Goal: Task Accomplishment & Management: Use online tool/utility

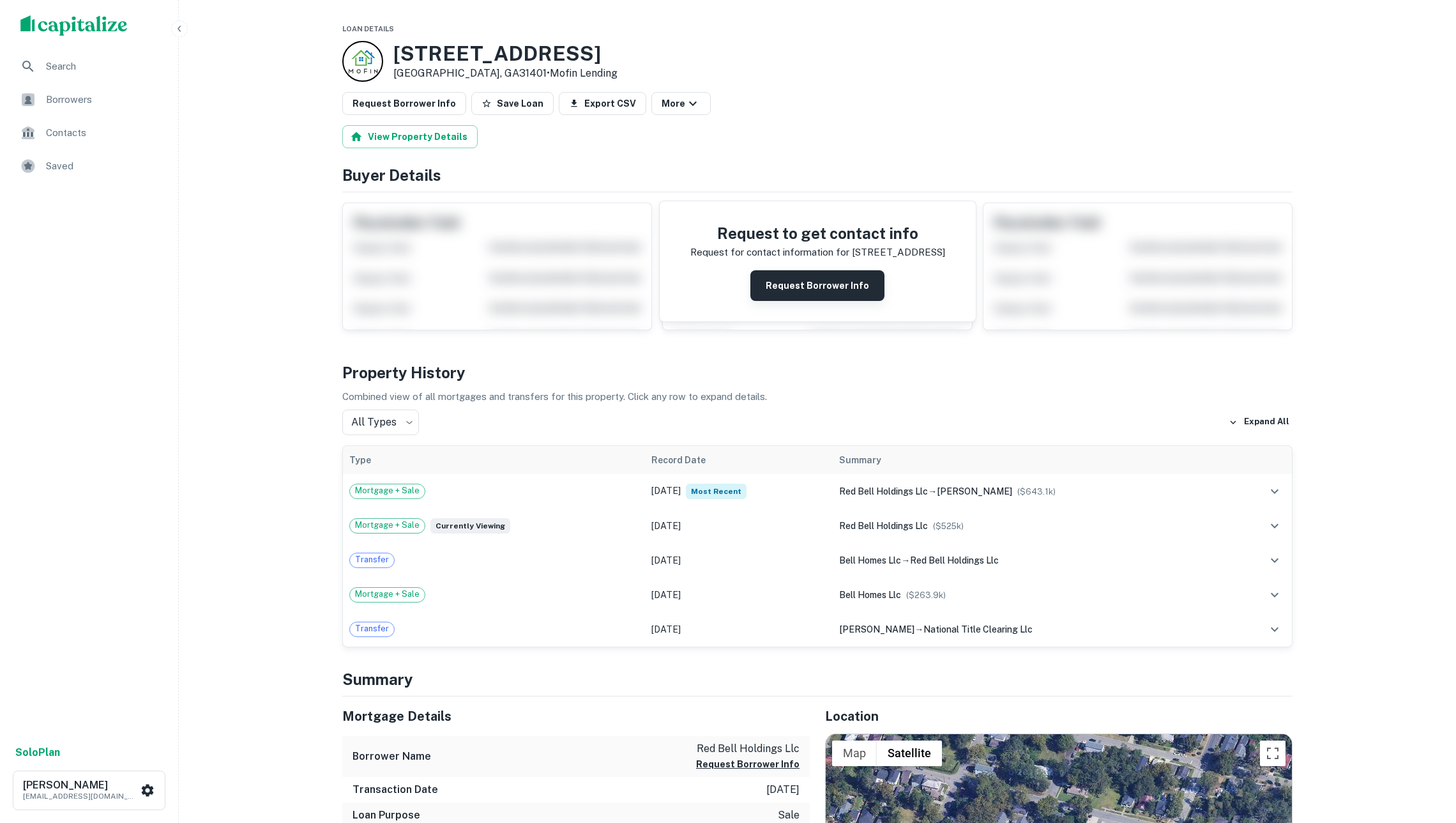
click at [848, 290] on button "Request Borrower Info" at bounding box center [817, 286] width 134 height 31
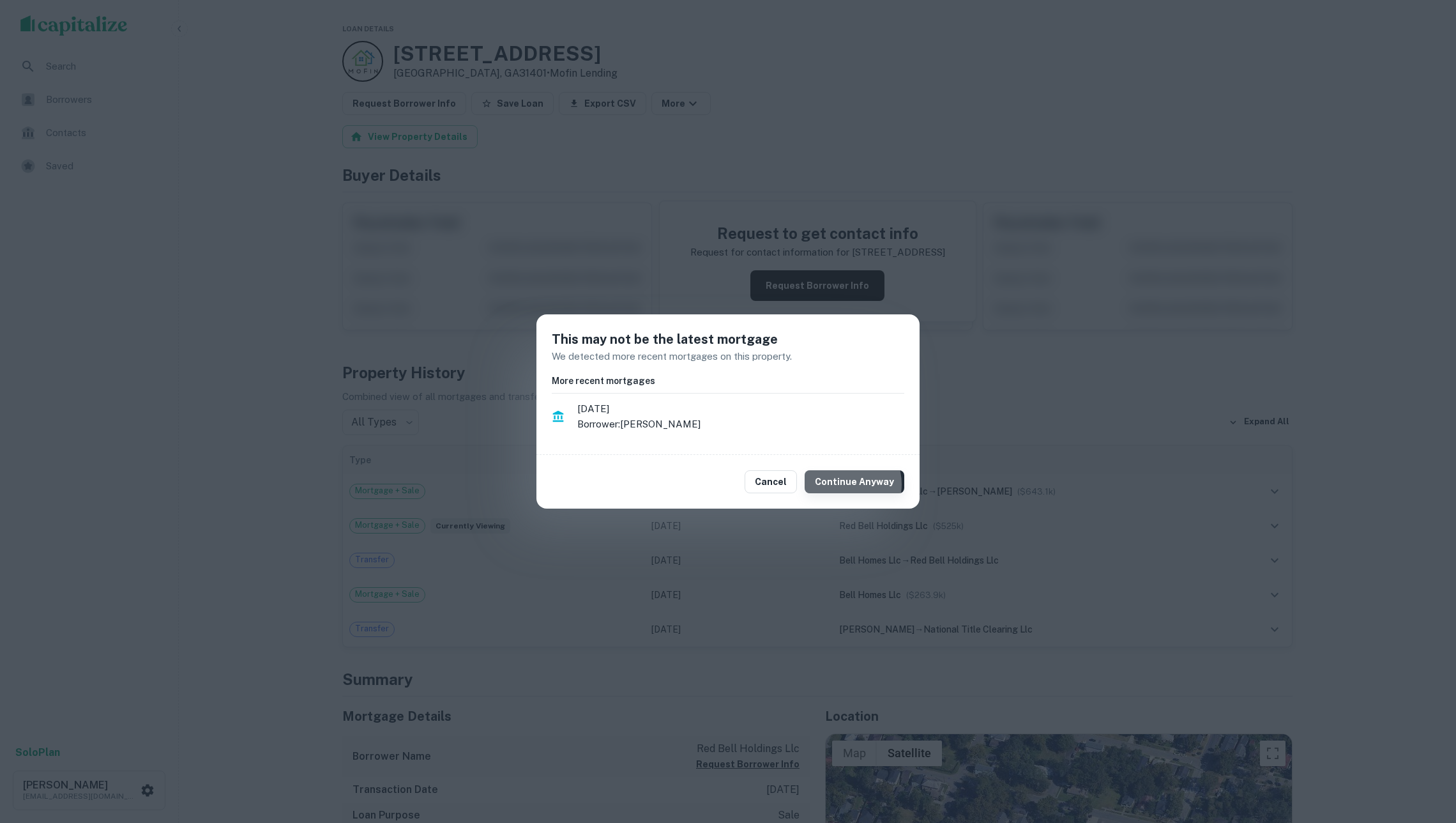
click at [847, 484] on button "Continue Anyway" at bounding box center [854, 482] width 100 height 23
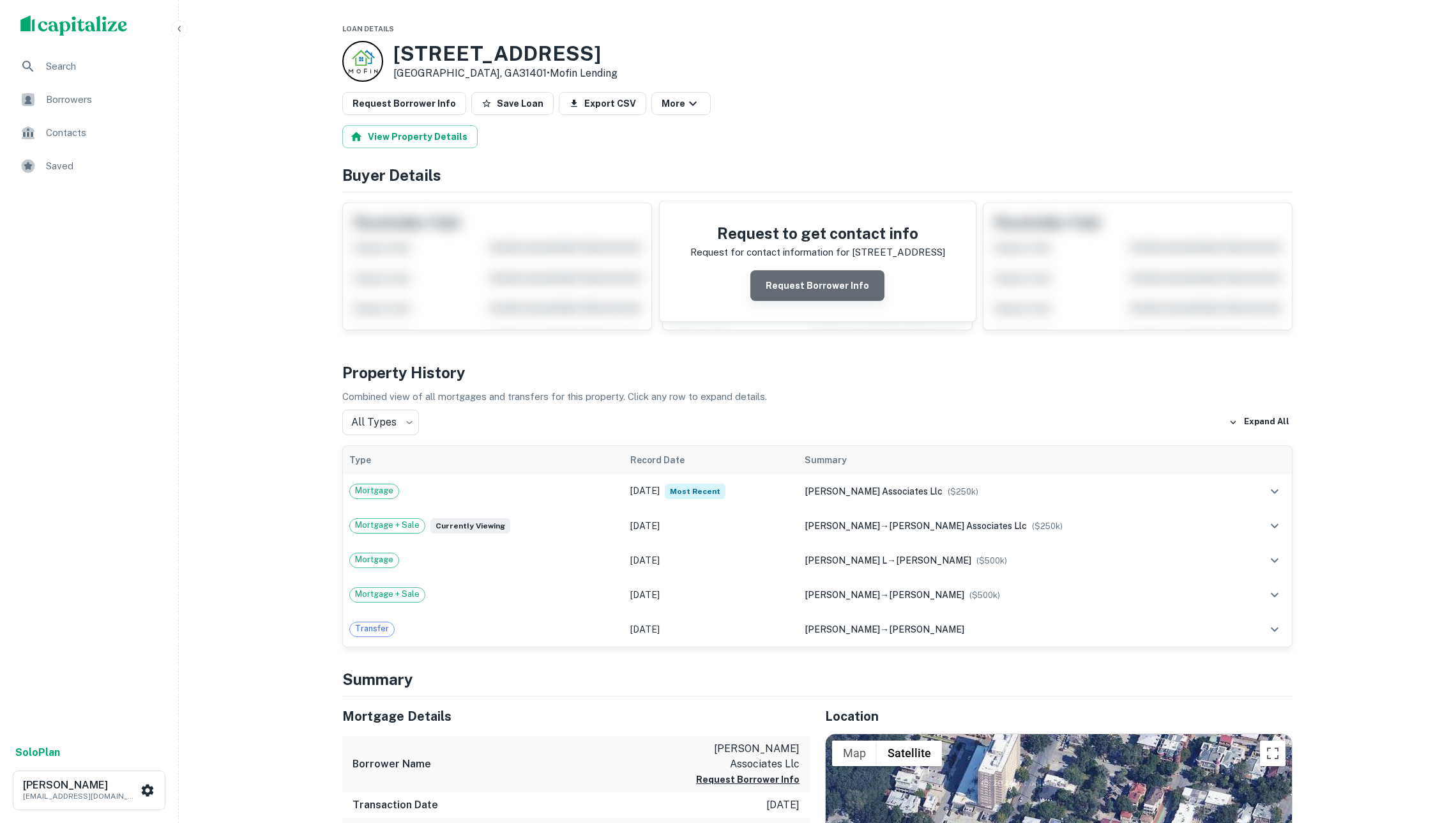
click at [859, 288] on button "Request Borrower Info" at bounding box center [817, 286] width 134 height 31
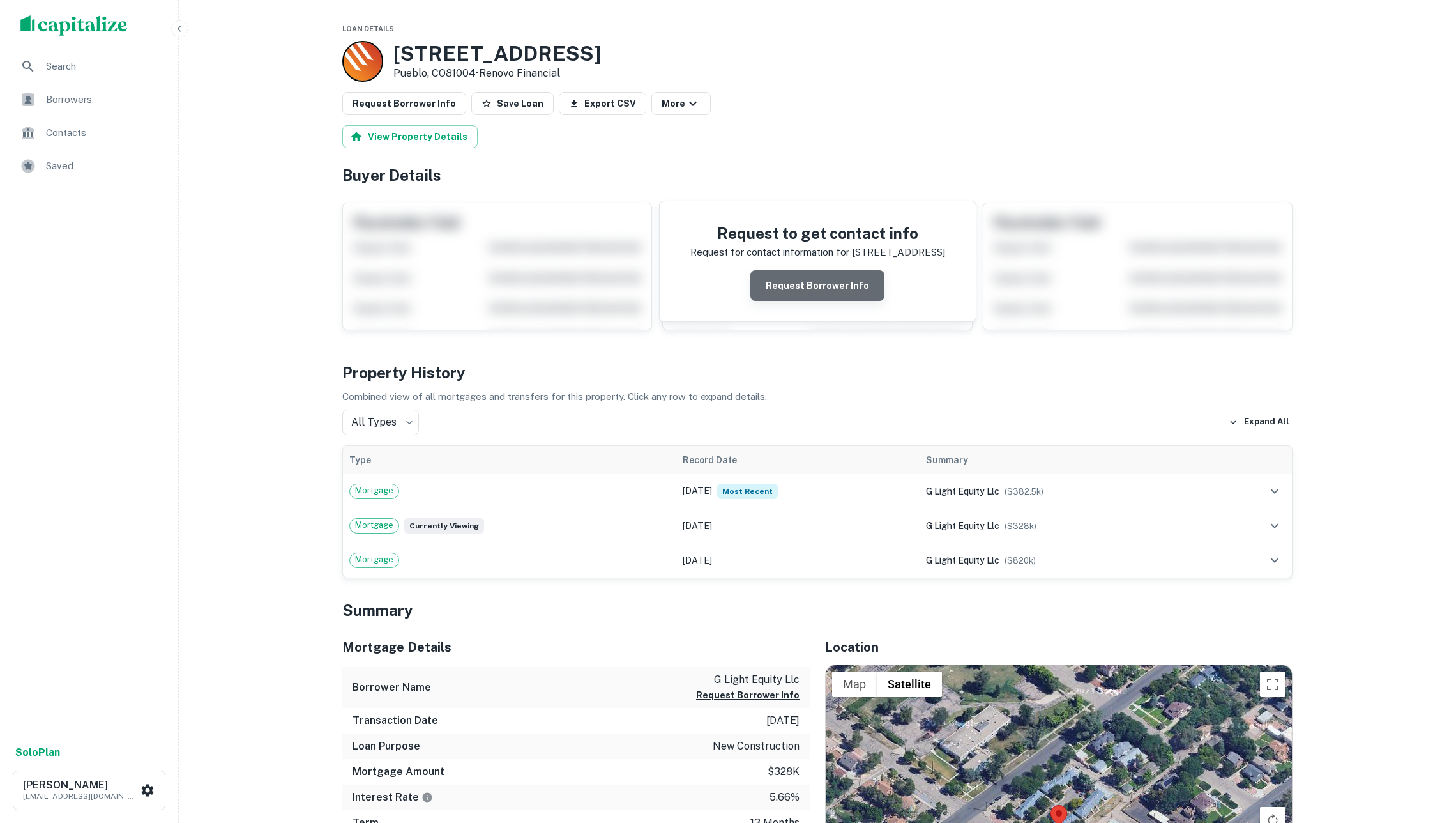
click at [831, 298] on button "Request Borrower Info" at bounding box center [817, 286] width 134 height 31
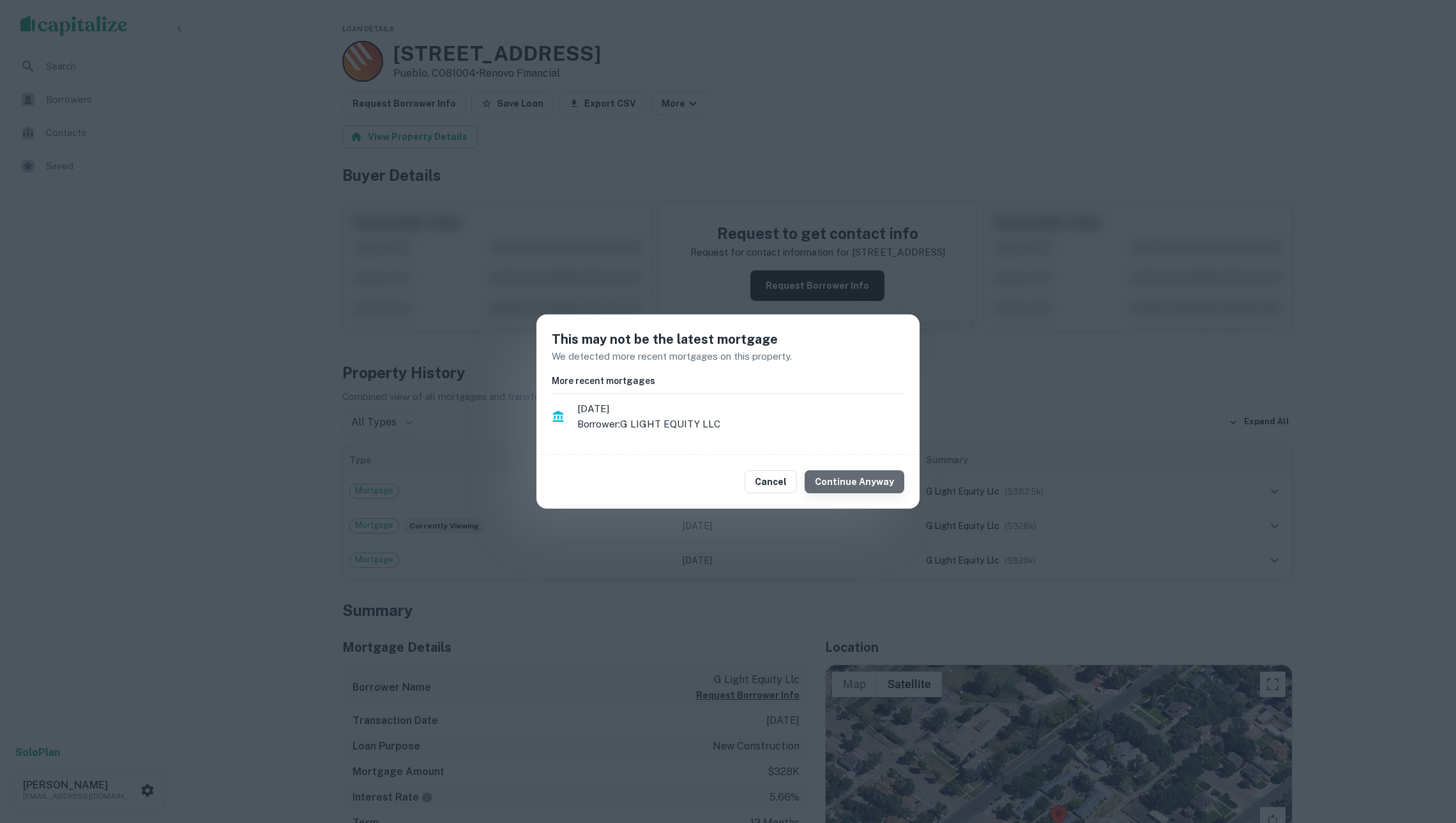
click at [882, 477] on button "Continue Anyway" at bounding box center [854, 482] width 100 height 23
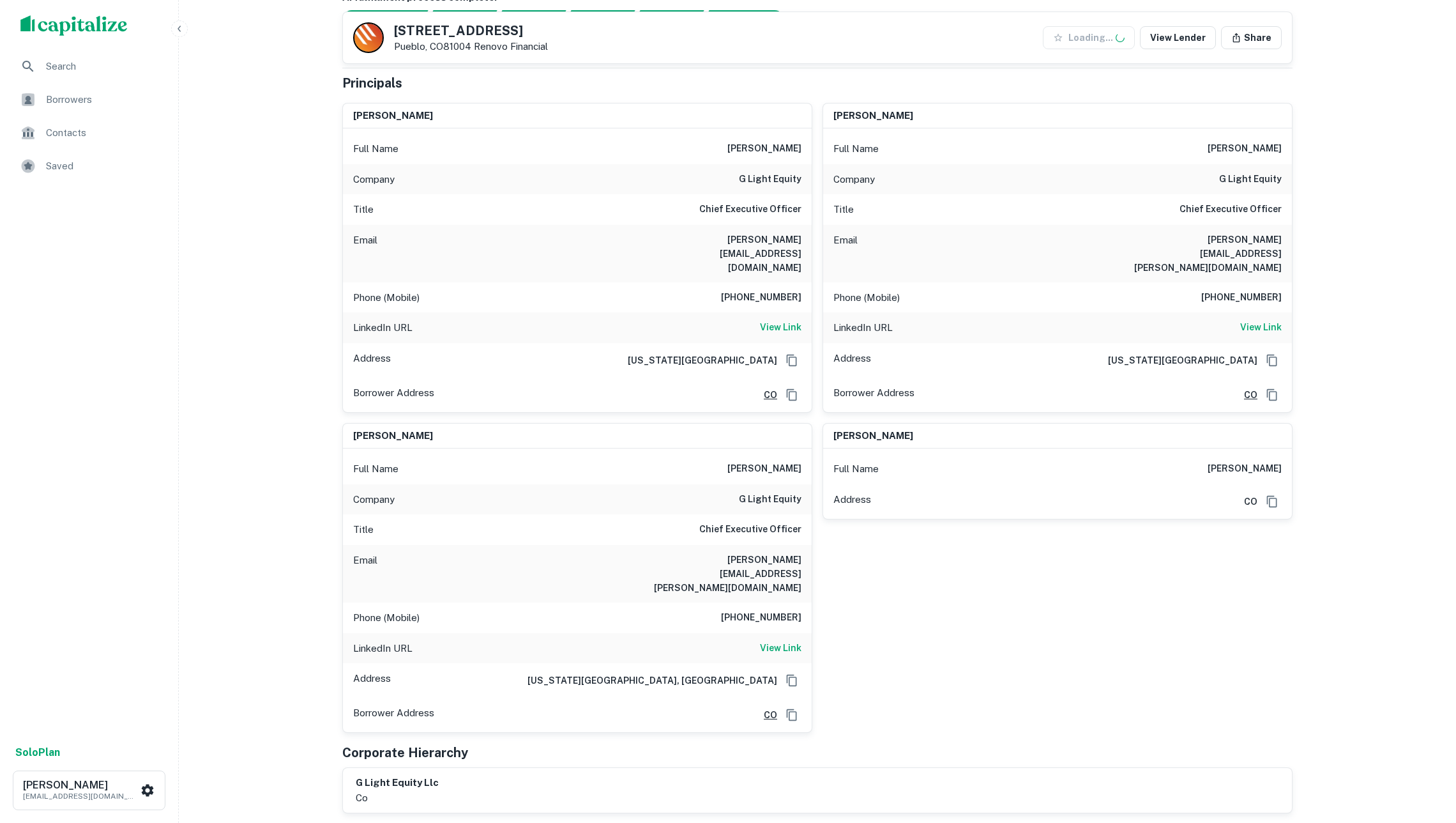
scroll to position [134, 0]
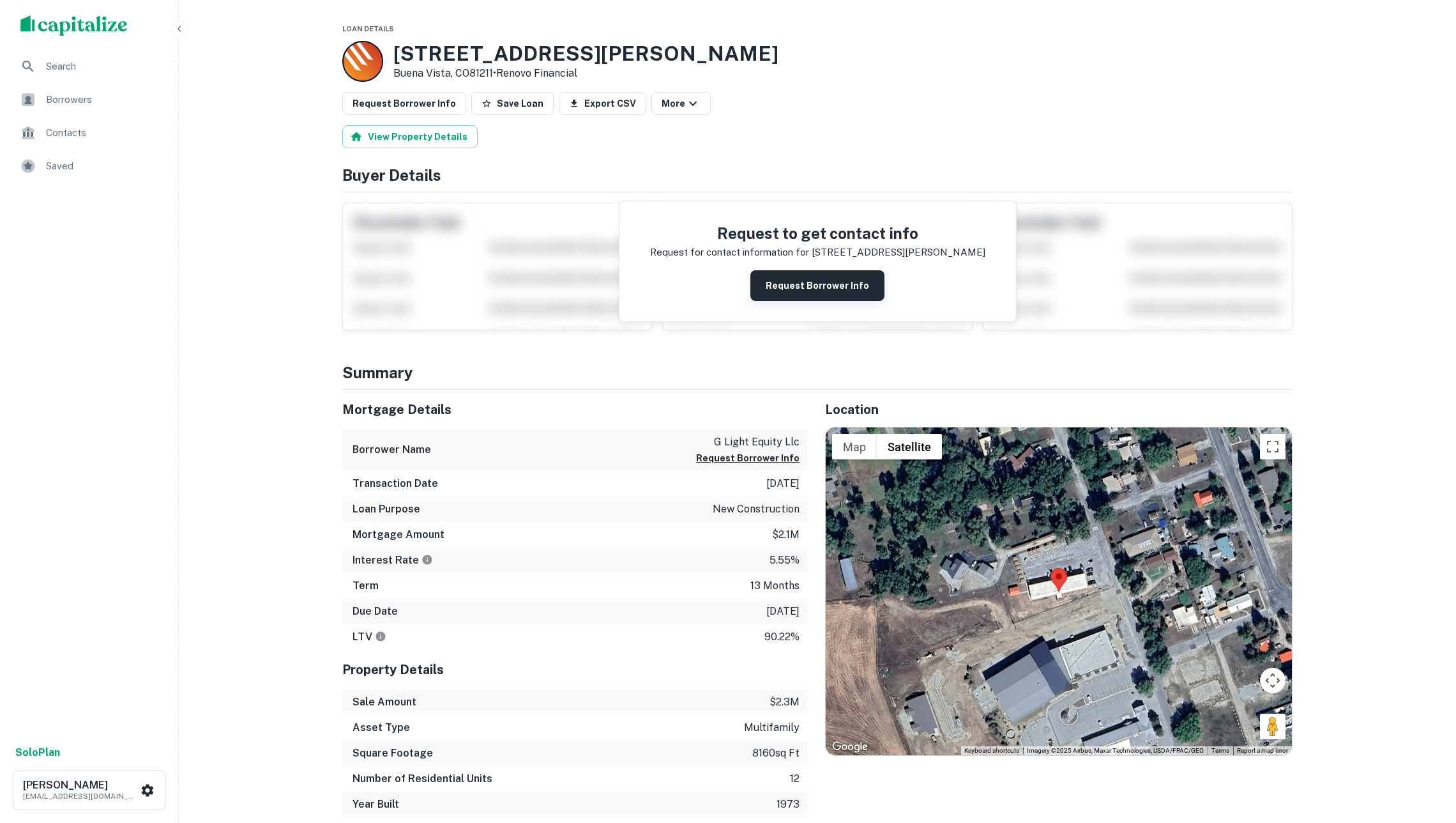
click at [774, 280] on button "Request Borrower Info" at bounding box center [817, 286] width 134 height 31
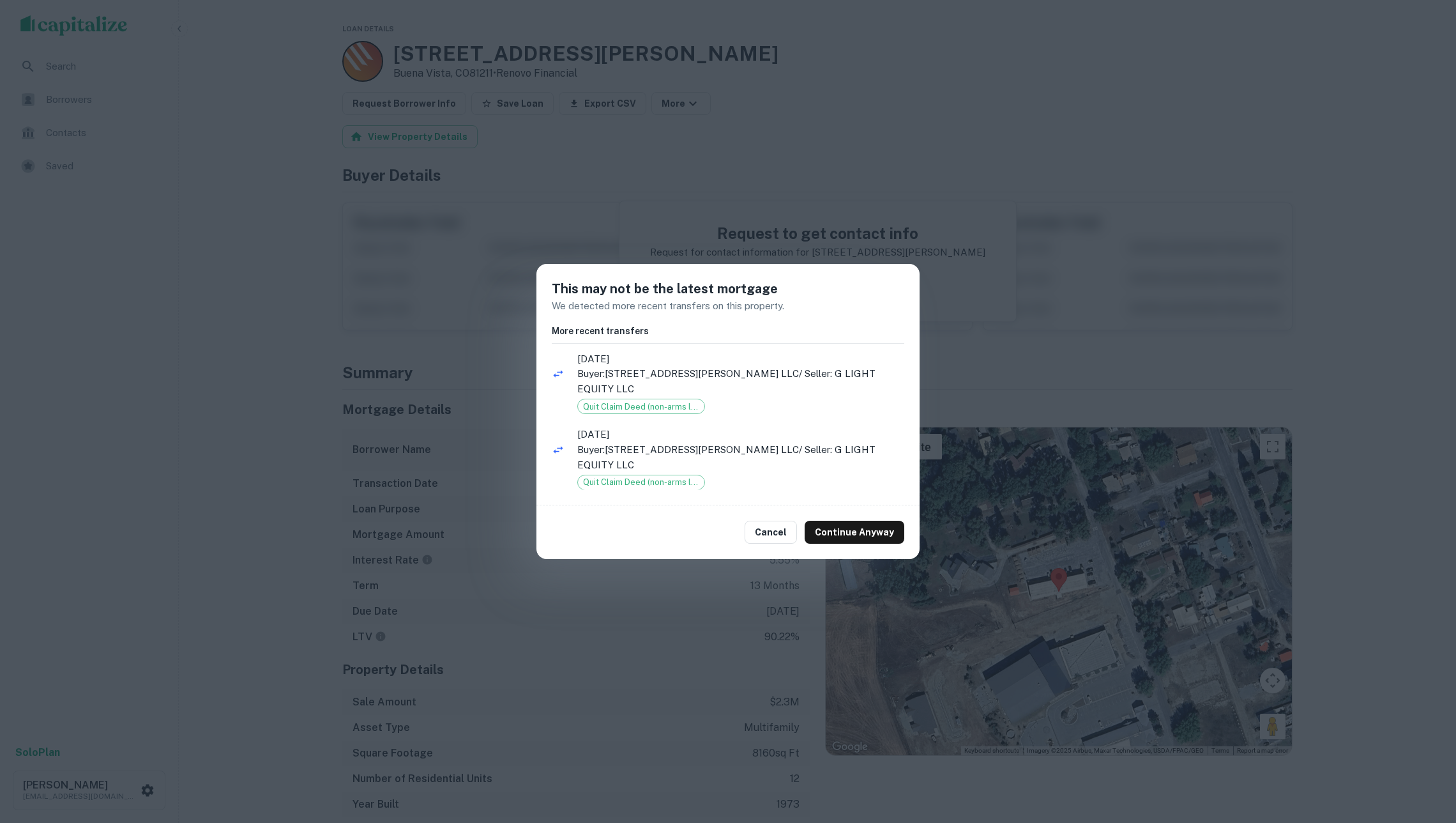
click at [644, 170] on div "This may not be the latest mortgage We detected more recent transfers on this p…" at bounding box center [728, 411] width 1456 height 823
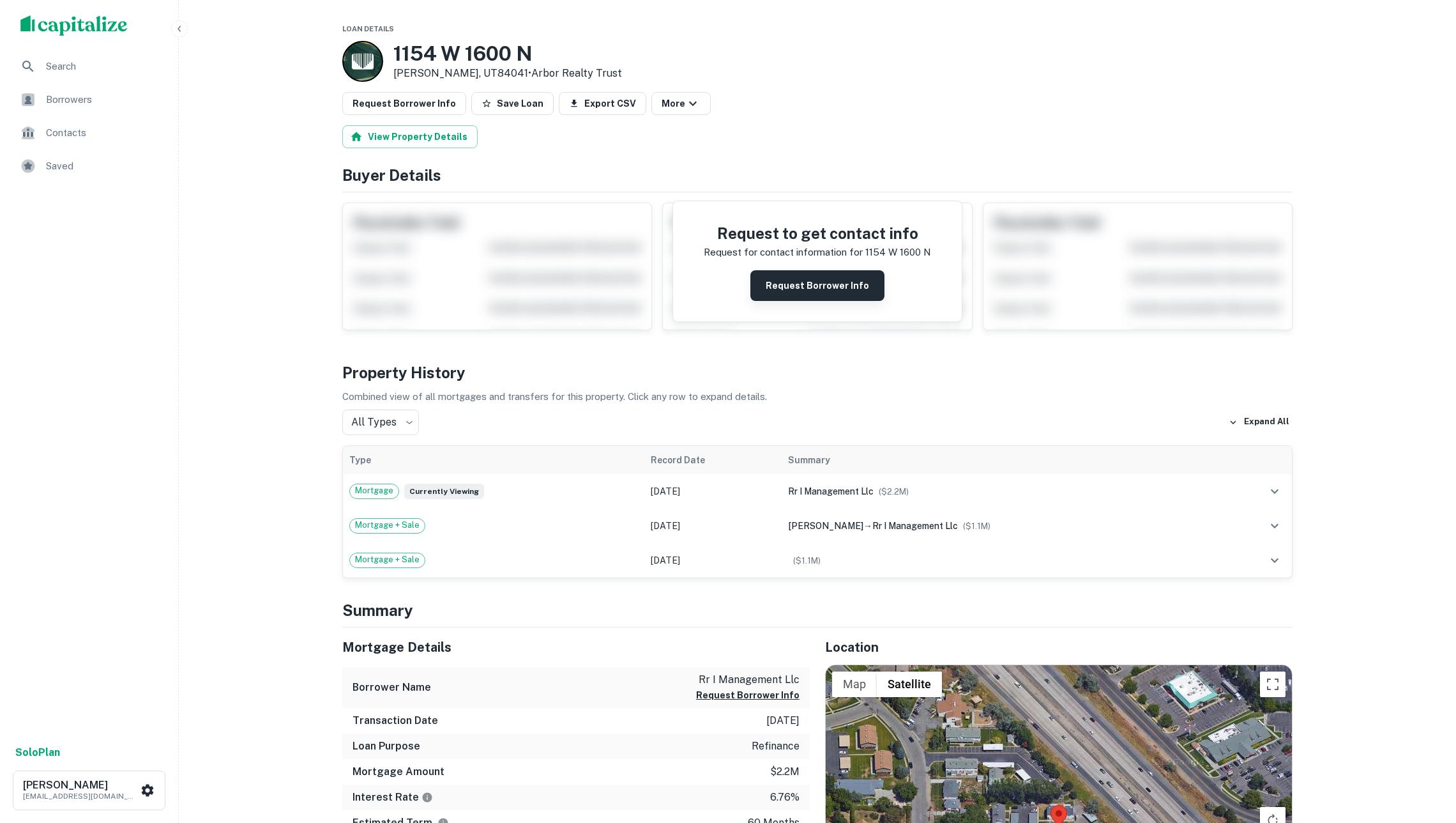
click at [818, 292] on button "Request Borrower Info" at bounding box center [817, 286] width 134 height 31
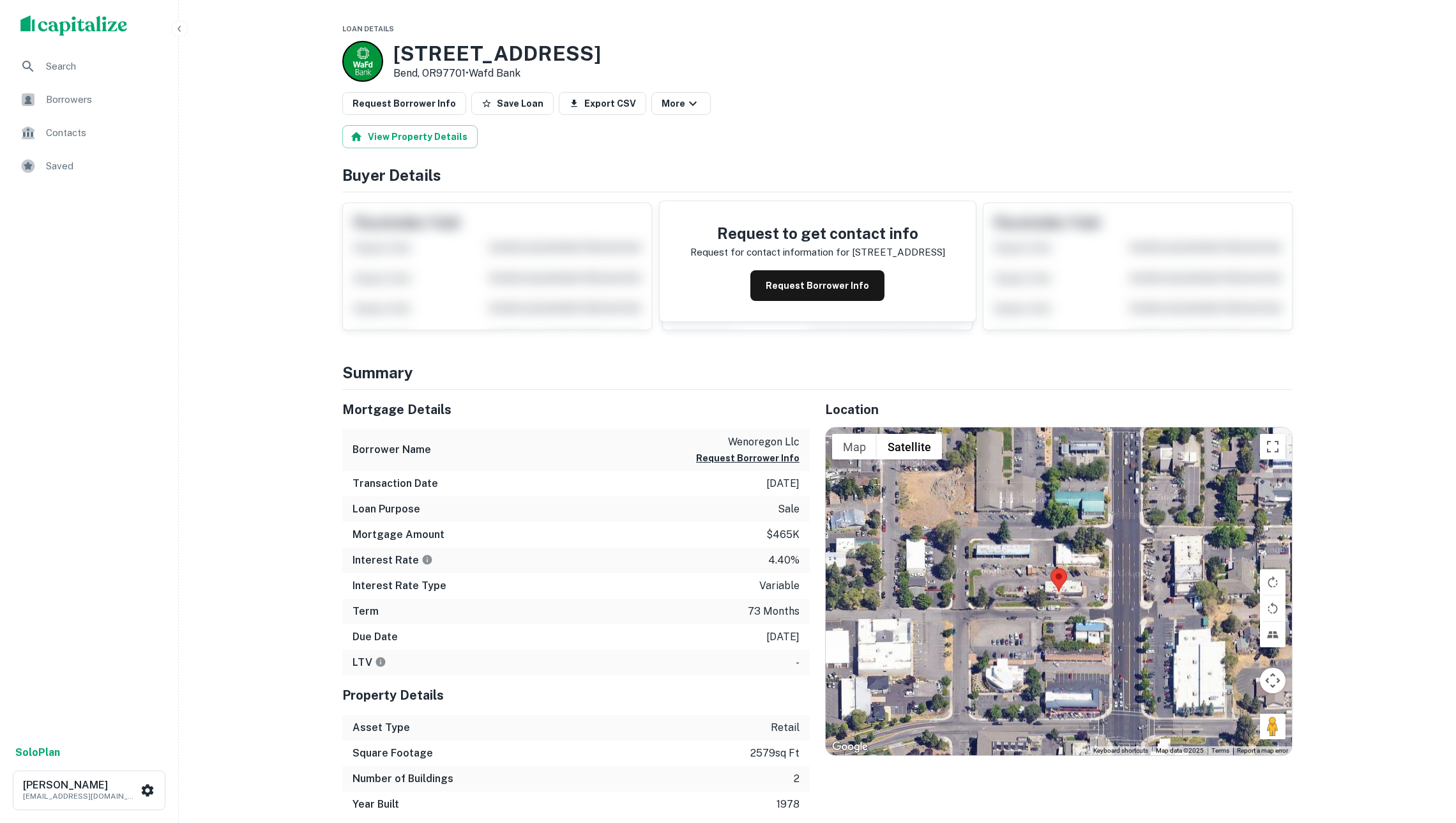
drag, startPoint x: 1014, startPoint y: 535, endPoint x: 1042, endPoint y: 568, distance: 43.3
click at [1042, 568] on div at bounding box center [1058, 591] width 466 height 328
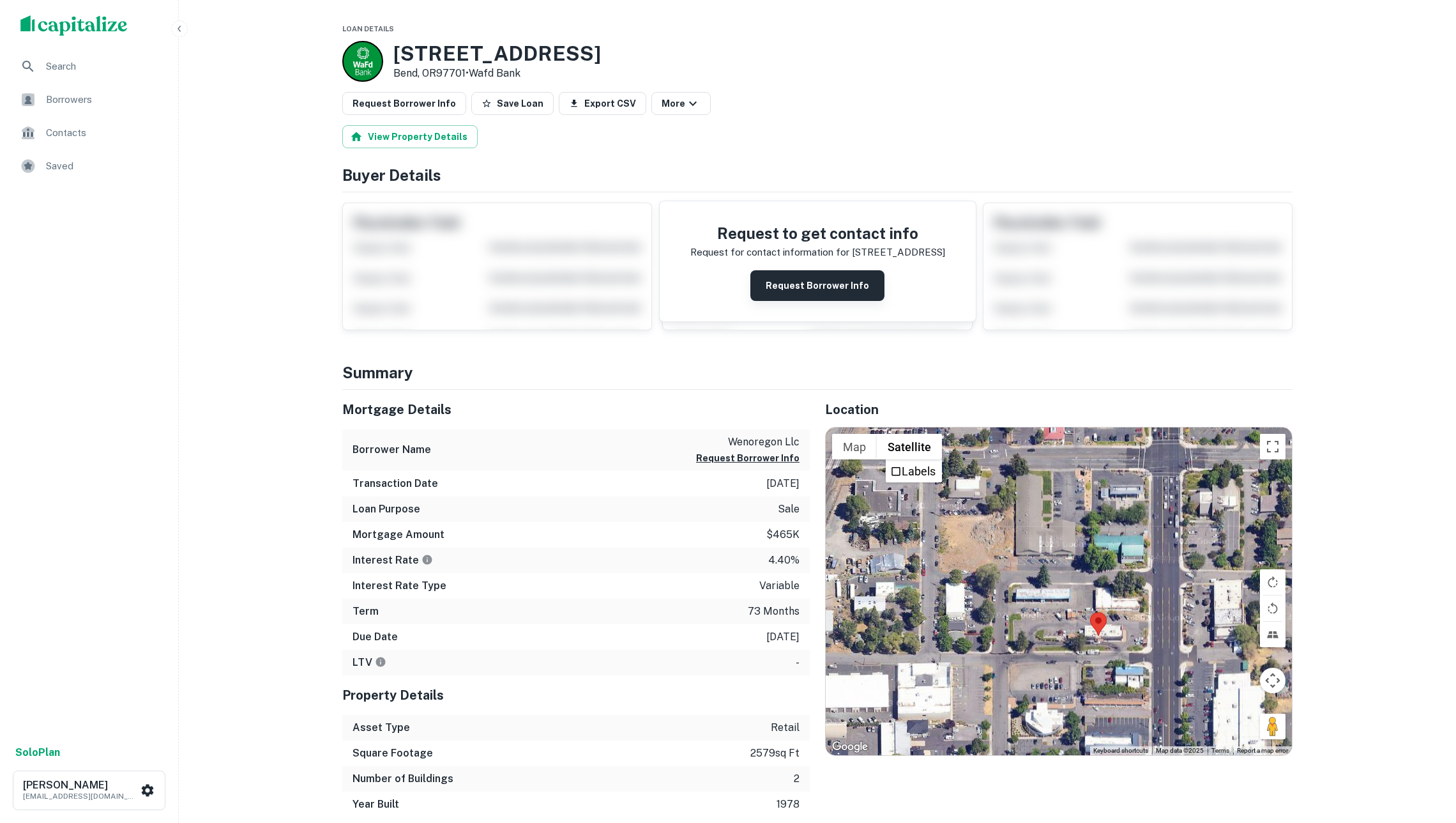
click at [810, 300] on button "Request Borrower Info" at bounding box center [817, 286] width 134 height 31
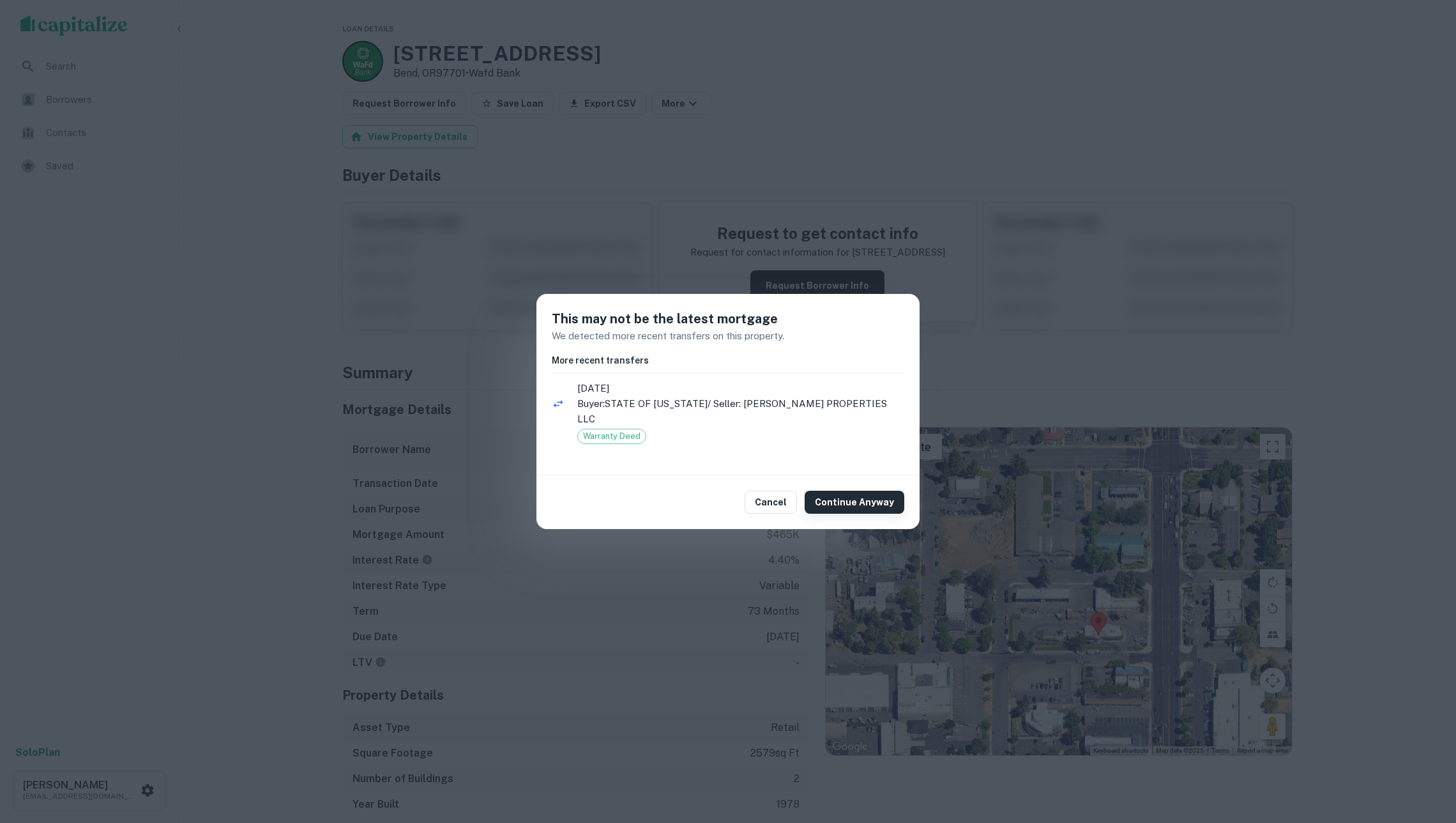
click at [859, 492] on button "Continue Anyway" at bounding box center [854, 502] width 100 height 23
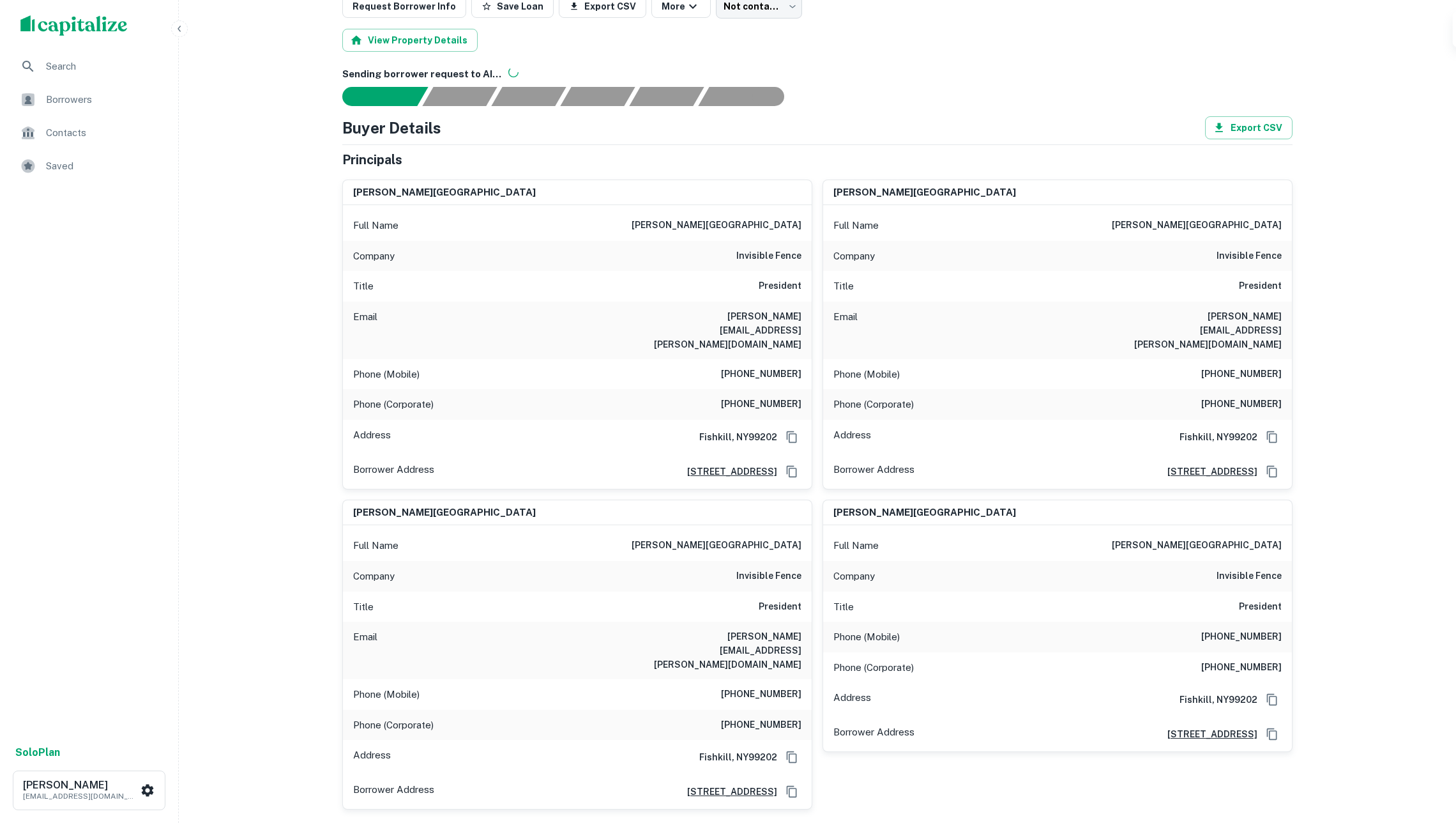
scroll to position [103, 0]
